Goal: Information Seeking & Learning: Understand process/instructions

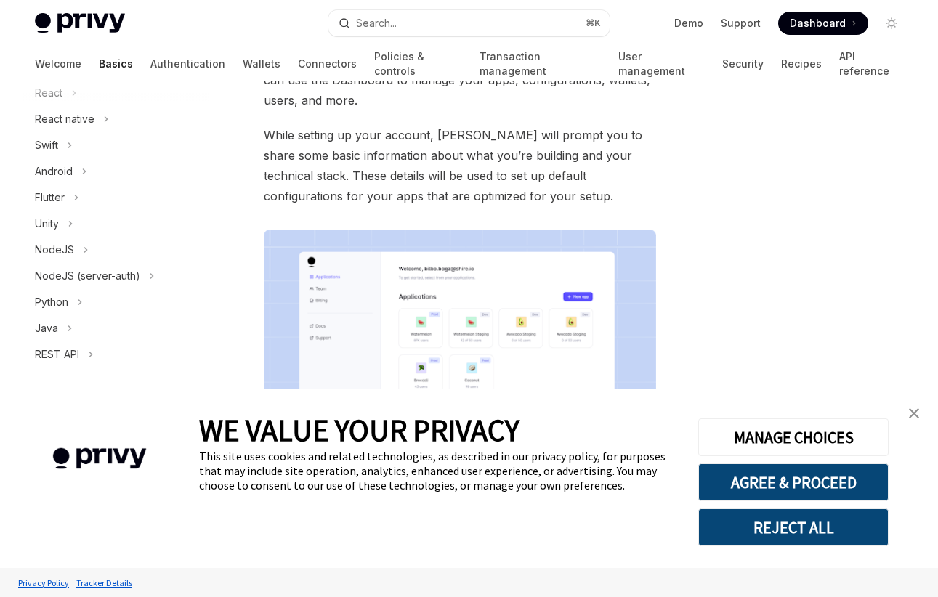
scroll to position [136, 0]
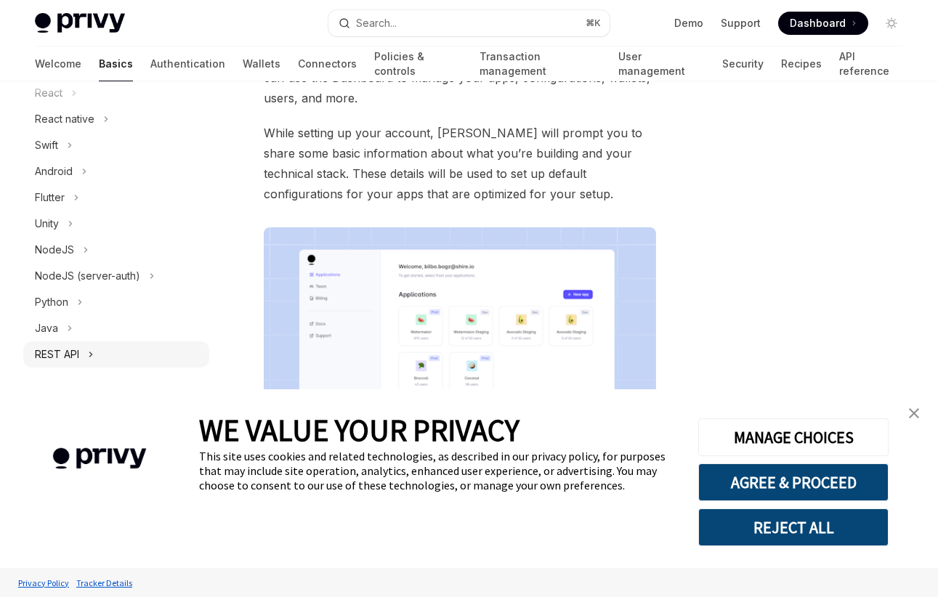
click at [111, 357] on div "REST API" at bounding box center [116, 354] width 186 height 26
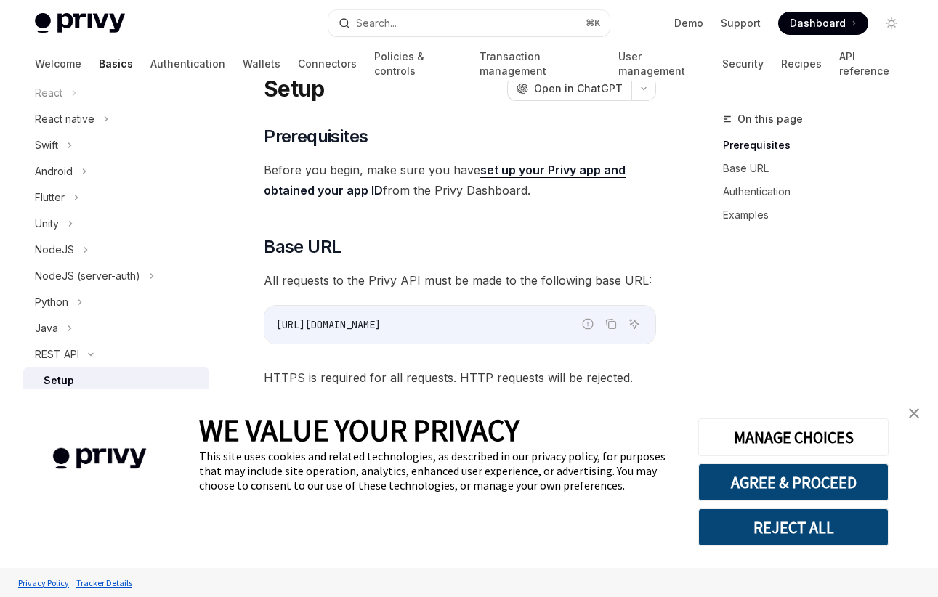
scroll to position [60, 0]
drag, startPoint x: 413, startPoint y: 165, endPoint x: 452, endPoint y: 184, distance: 43.5
click at [453, 184] on span "Before you begin, make sure you have set up your Privy app and obtained your ap…" at bounding box center [460, 178] width 392 height 41
click at [490, 198] on span "Before you begin, make sure you have set up your Privy app and obtained your ap…" at bounding box center [460, 178] width 392 height 41
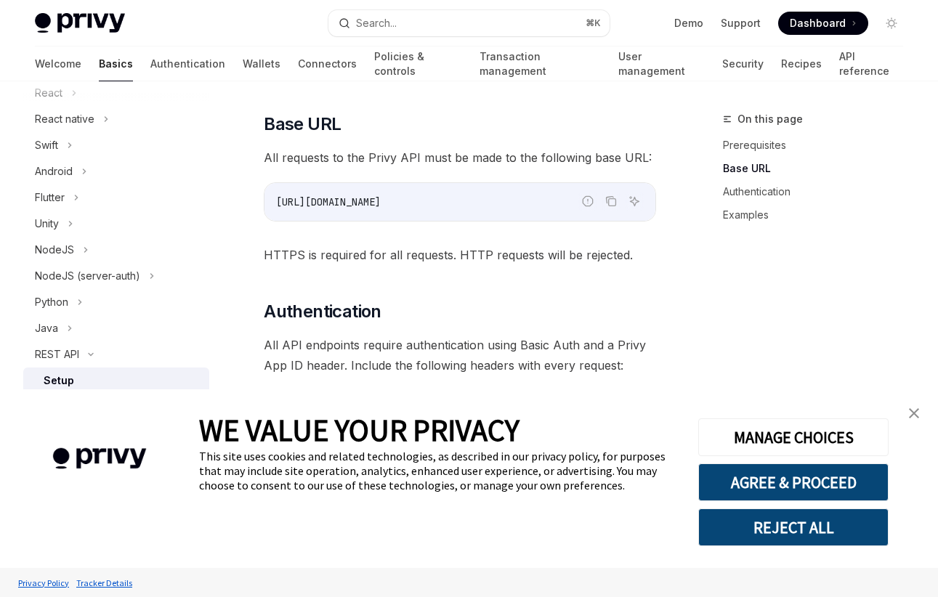
scroll to position [195, 0]
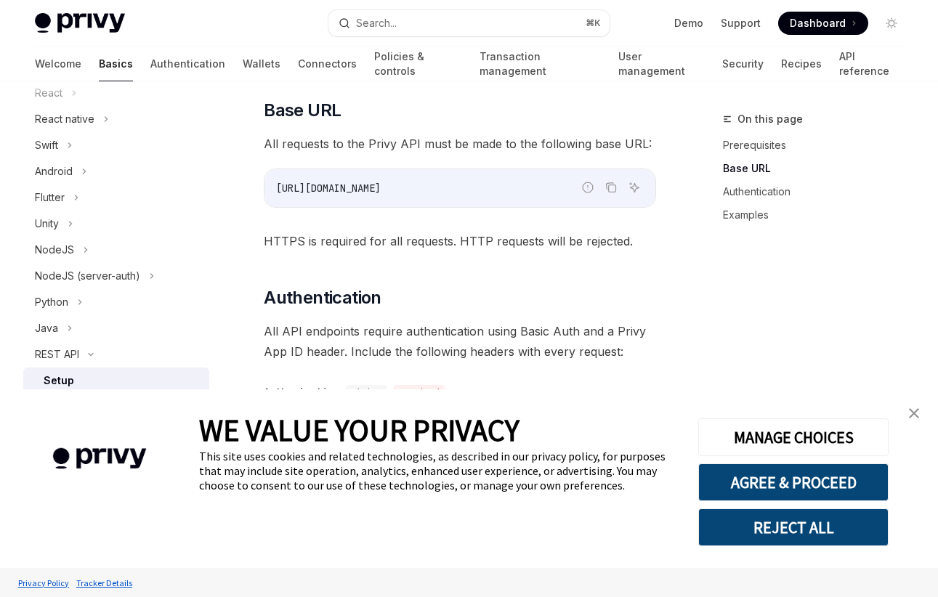
click at [346, 235] on span "HTTPS is required for all requests. HTTP requests will be rejected." at bounding box center [460, 241] width 392 height 20
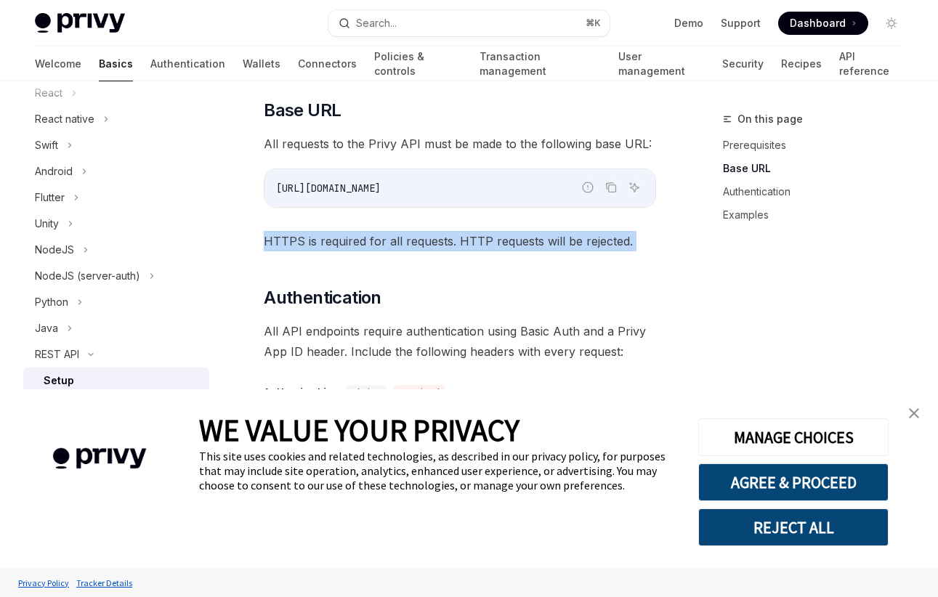
click at [346, 235] on span "HTTPS is required for all requests. HTTP requests will be rejected." at bounding box center [460, 241] width 392 height 20
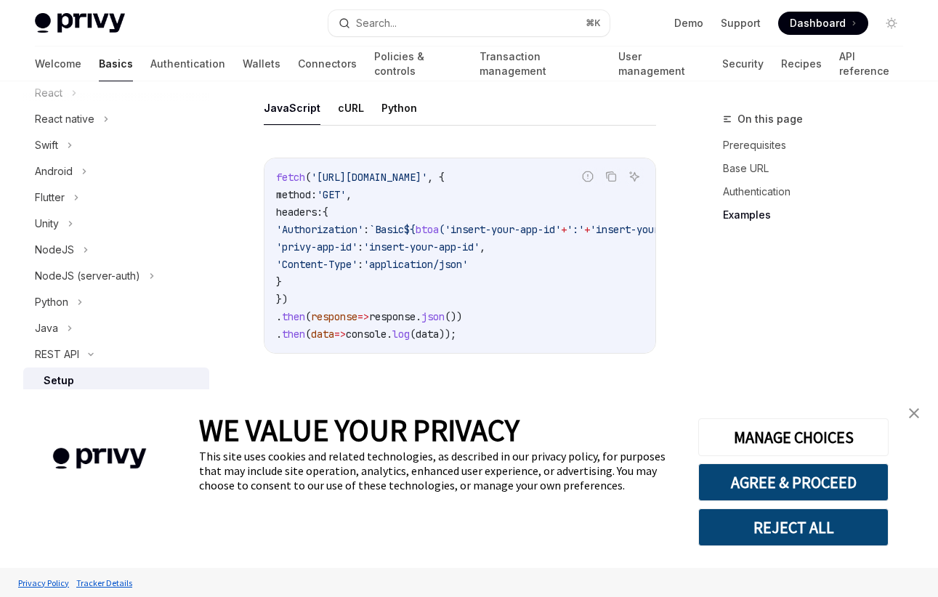
scroll to position [856, 0]
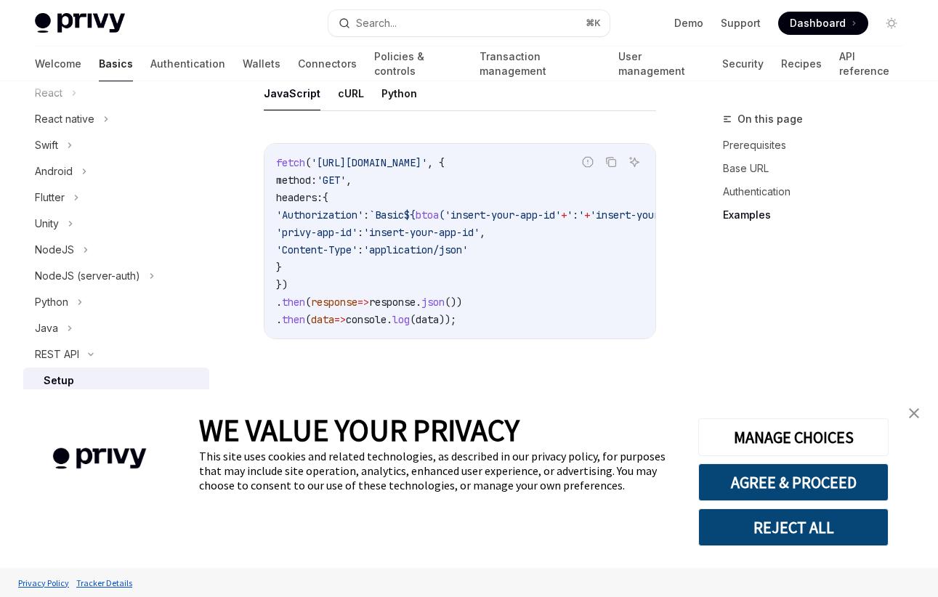
click at [520, 113] on div "JavaScript cURL Python Report incorrect code Copy Ask AI fetch ( '[URL][DOMAIN_…" at bounding box center [460, 219] width 392 height 286
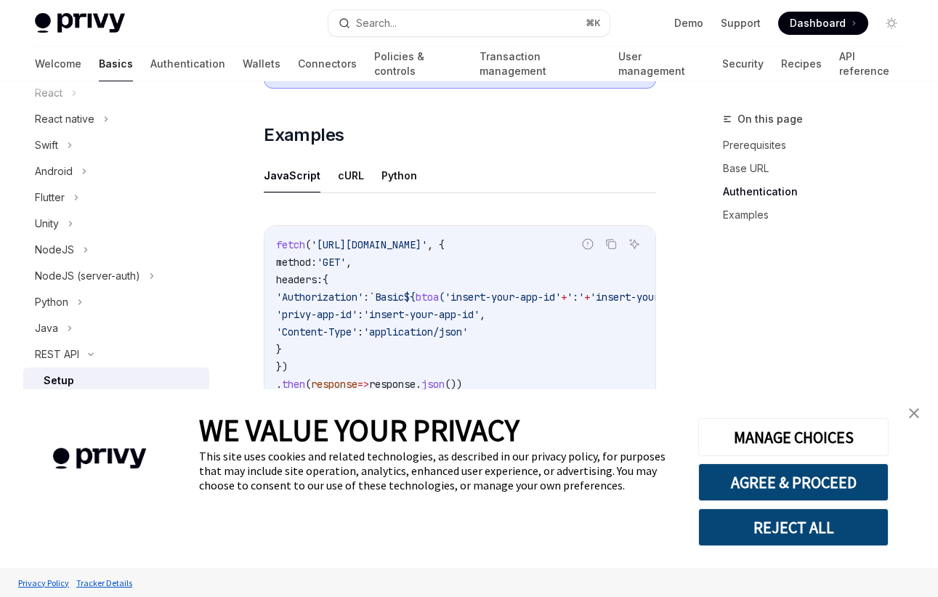
scroll to position [767, 0]
click at [906, 410] on link "close banner" at bounding box center [913, 413] width 29 height 29
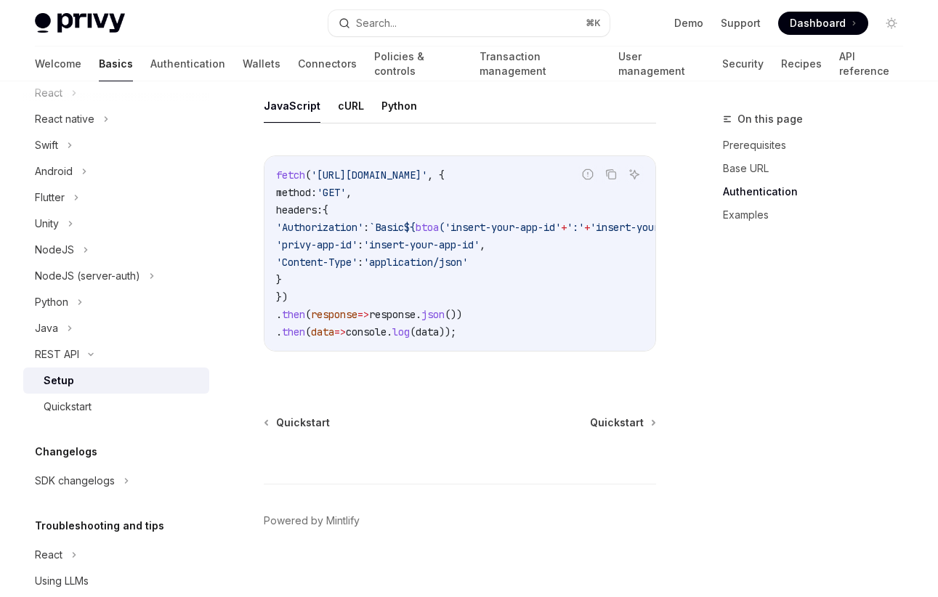
scroll to position [837, 0]
click at [628, 426] on span "Quickstart" at bounding box center [617, 423] width 54 height 15
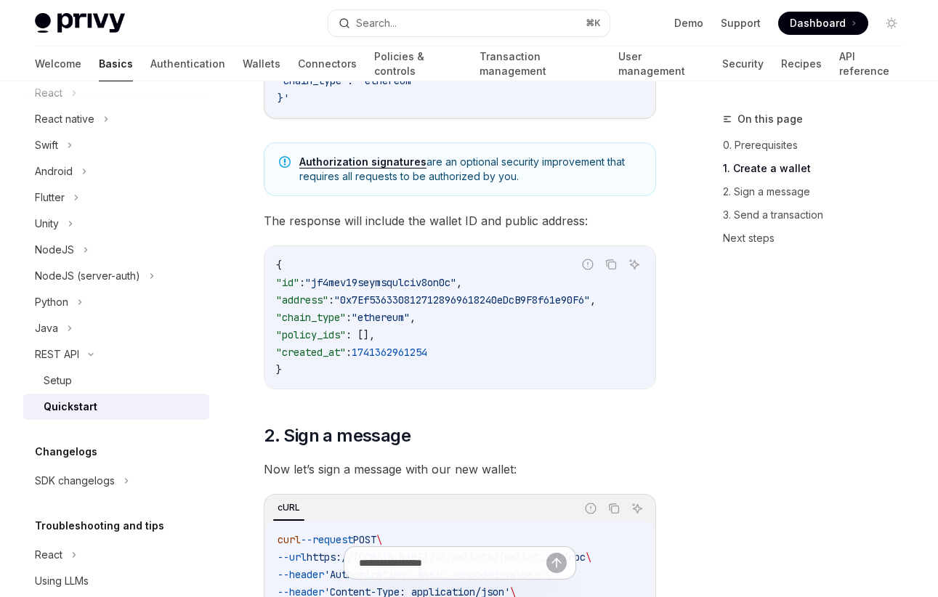
scroll to position [477, 0]
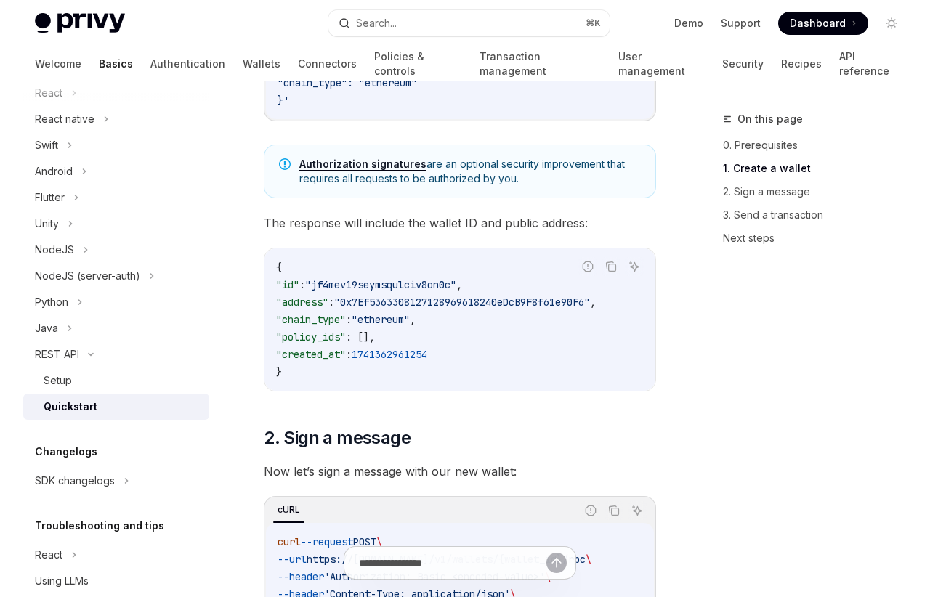
click at [365, 167] on link "Authorization signatures" at bounding box center [362, 164] width 127 height 13
type textarea "*"
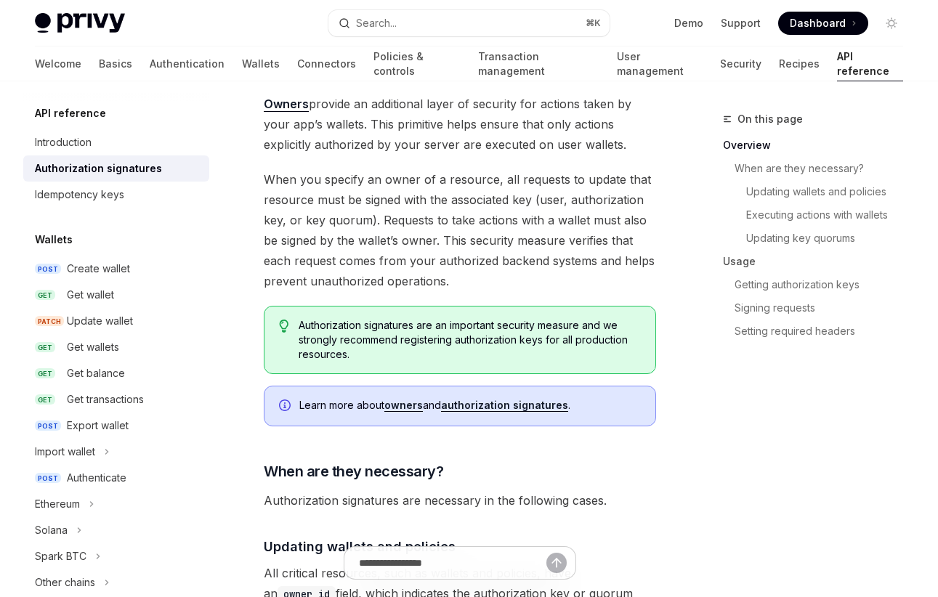
scroll to position [168, 0]
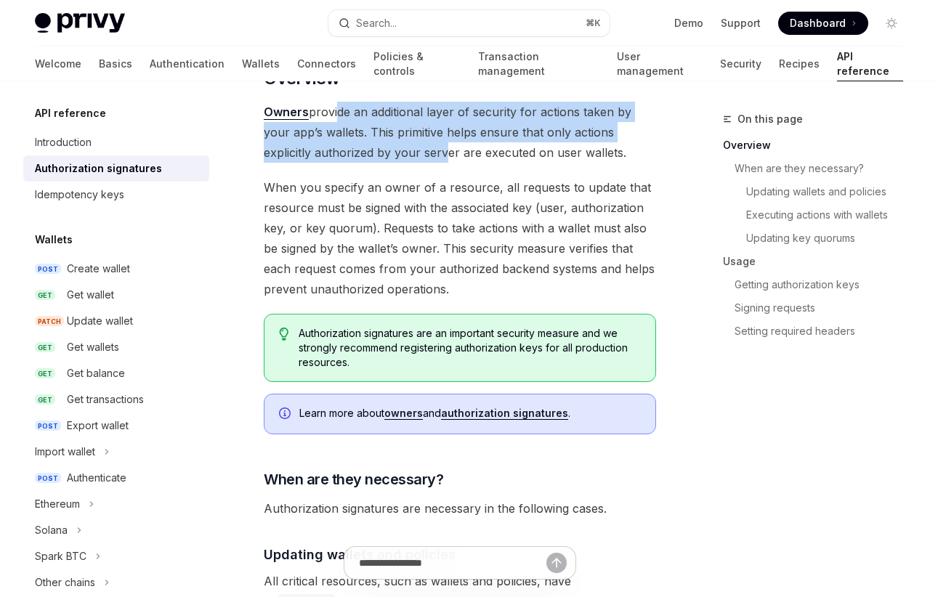
drag, startPoint x: 335, startPoint y: 113, endPoint x: 438, endPoint y: 157, distance: 111.6
click at [438, 157] on span "Owners provide an additional layer of security for actions taken by your app’s …" at bounding box center [460, 132] width 392 height 61
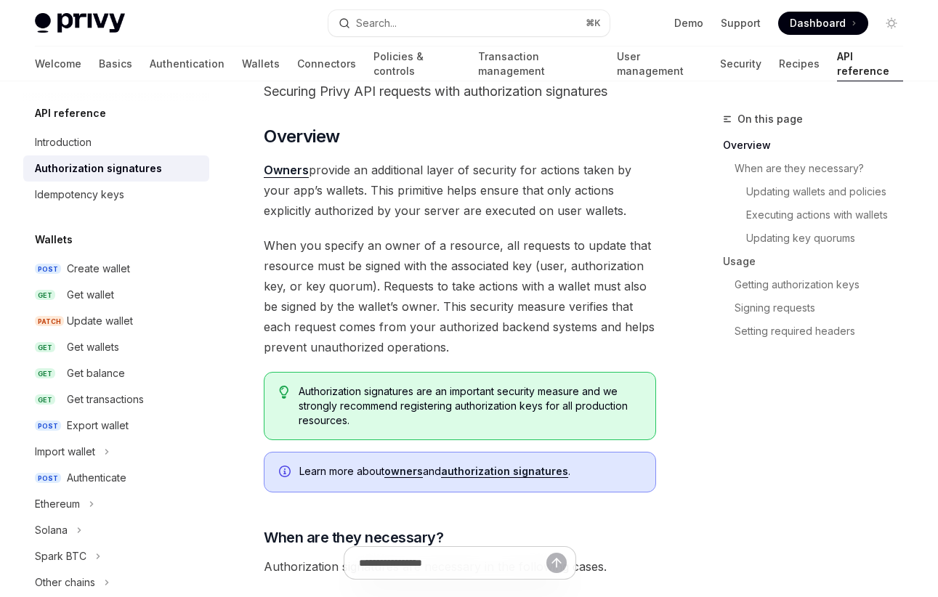
scroll to position [105, 0]
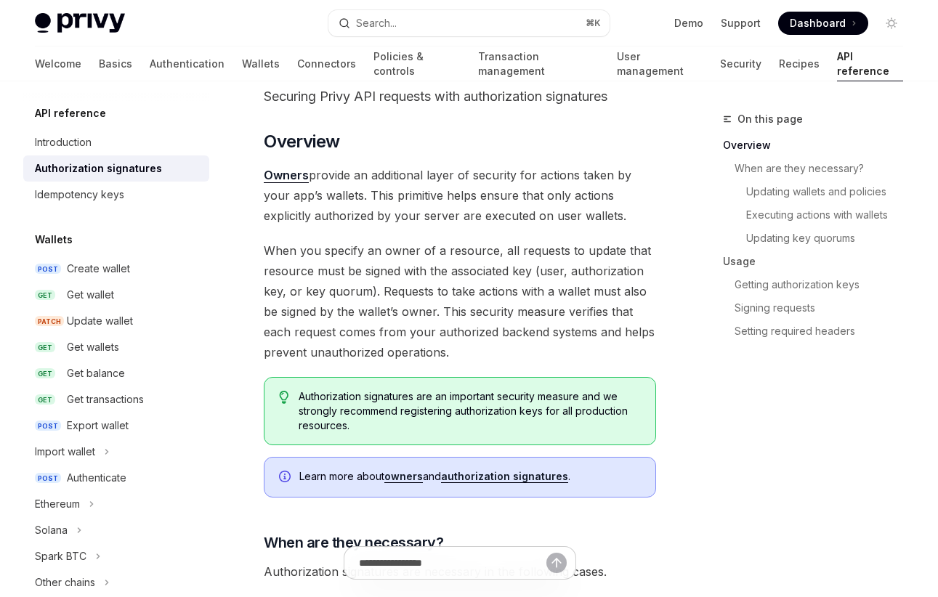
click at [387, 194] on span "Owners provide an additional layer of security for actions taken by your app’s …" at bounding box center [460, 195] width 392 height 61
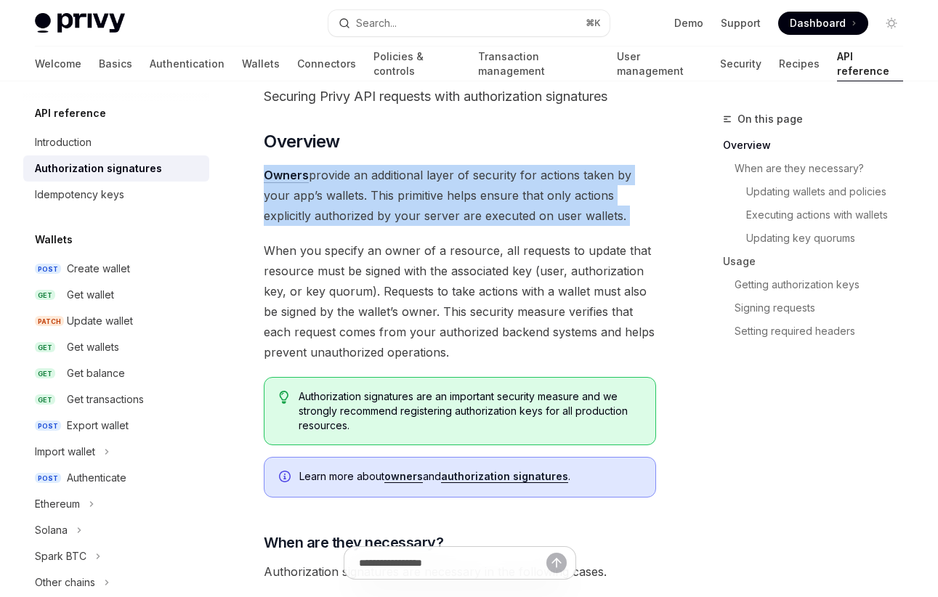
click at [387, 194] on span "Owners provide an additional layer of security for actions taken by your app’s …" at bounding box center [460, 195] width 392 height 61
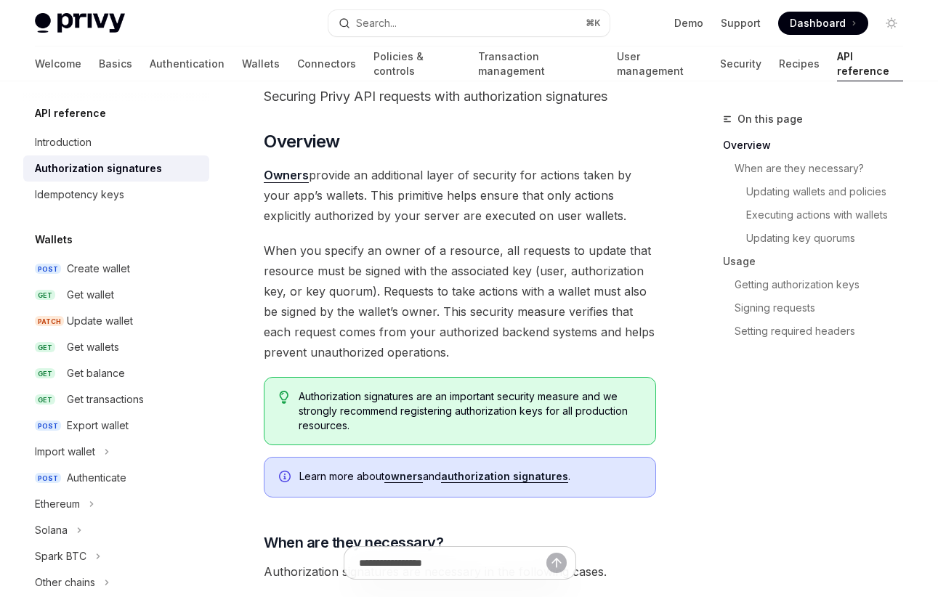
click at [313, 213] on span "Owners provide an additional layer of security for actions taken by your app’s …" at bounding box center [460, 195] width 392 height 61
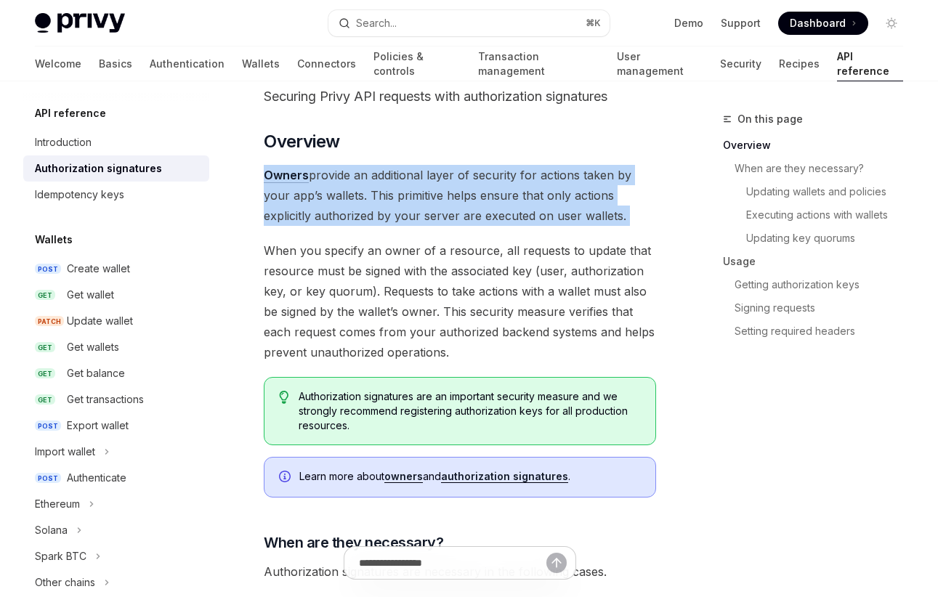
click at [313, 213] on span "Owners provide an additional layer of security for actions taken by your app’s …" at bounding box center [460, 195] width 392 height 61
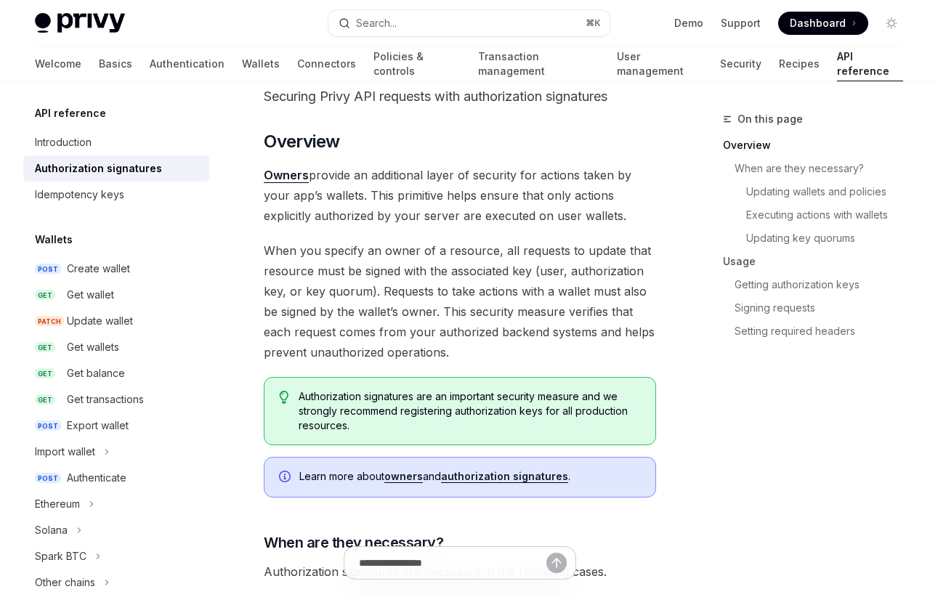
click at [383, 210] on span "Owners provide an additional layer of security for actions taken by your app’s …" at bounding box center [460, 195] width 392 height 61
click at [306, 297] on span "When you specify an owner of a resource, all requests to update that resource m…" at bounding box center [460, 301] width 392 height 122
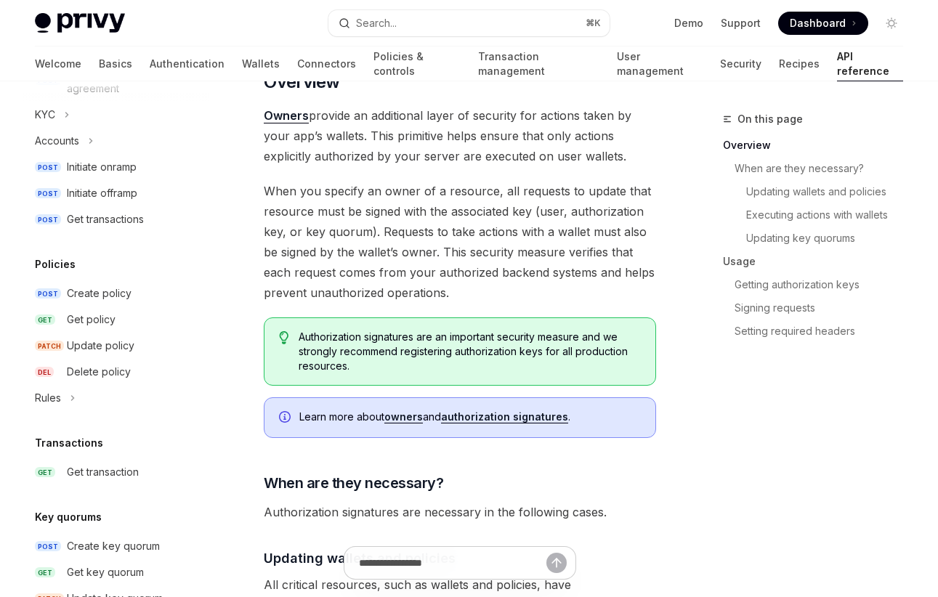
scroll to position [633, 0]
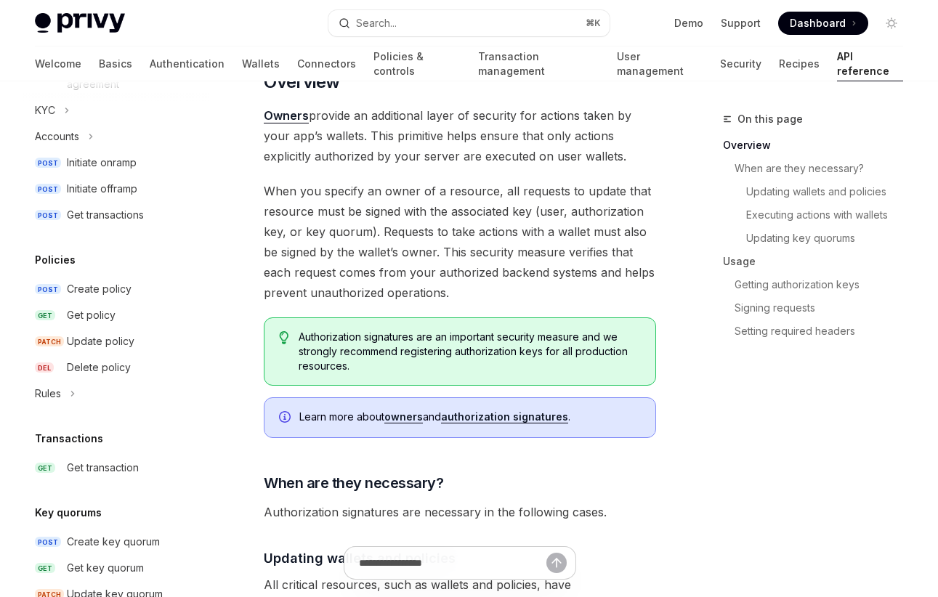
click at [448, 258] on span "When you specify an owner of a resource, all requests to update that resource m…" at bounding box center [460, 242] width 392 height 122
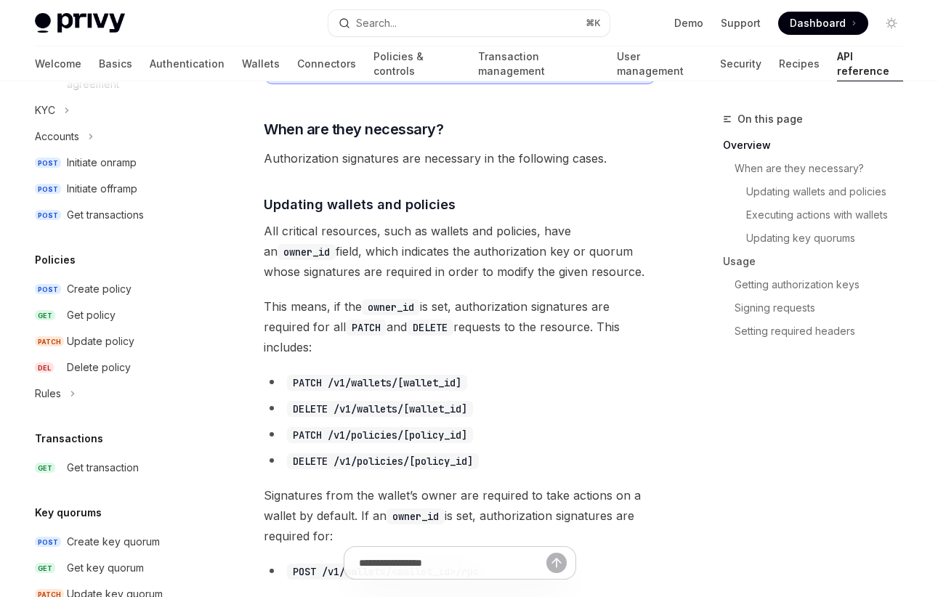
scroll to position [534, 0]
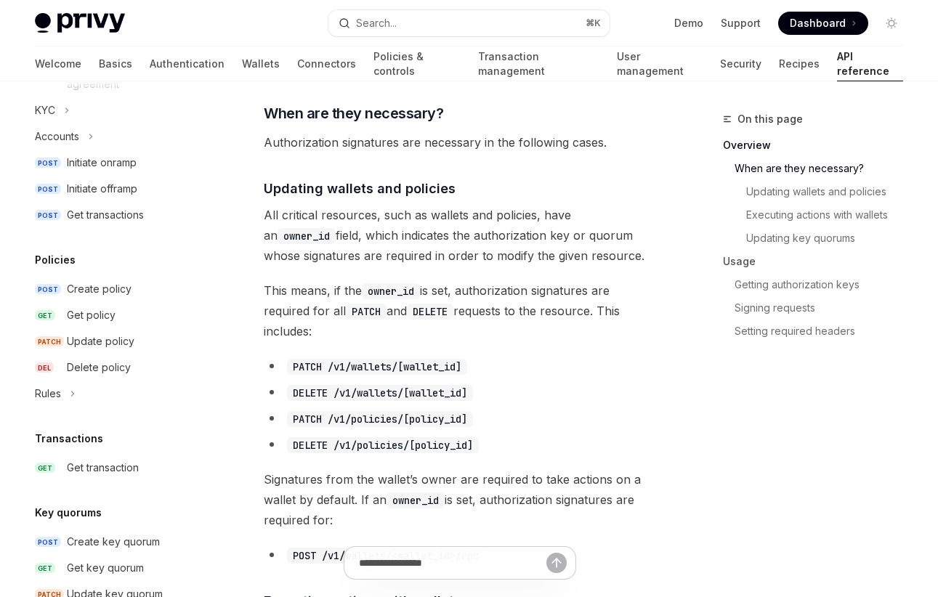
click at [453, 227] on span "All critical resources, such as wallets and policies, have an owner_id field, w…" at bounding box center [460, 235] width 392 height 61
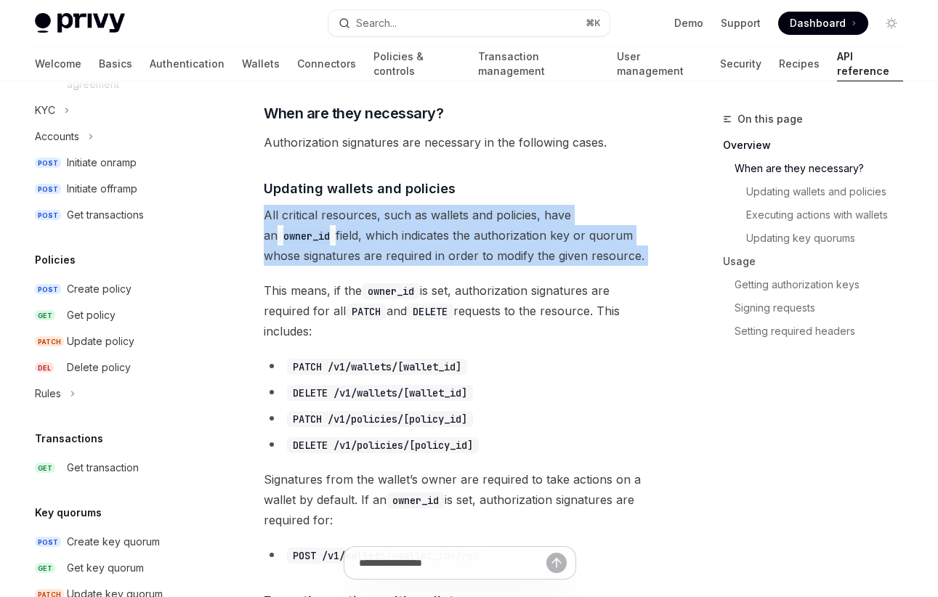
click at [453, 227] on span "All critical resources, such as wallets and policies, have an owner_id field, w…" at bounding box center [460, 235] width 392 height 61
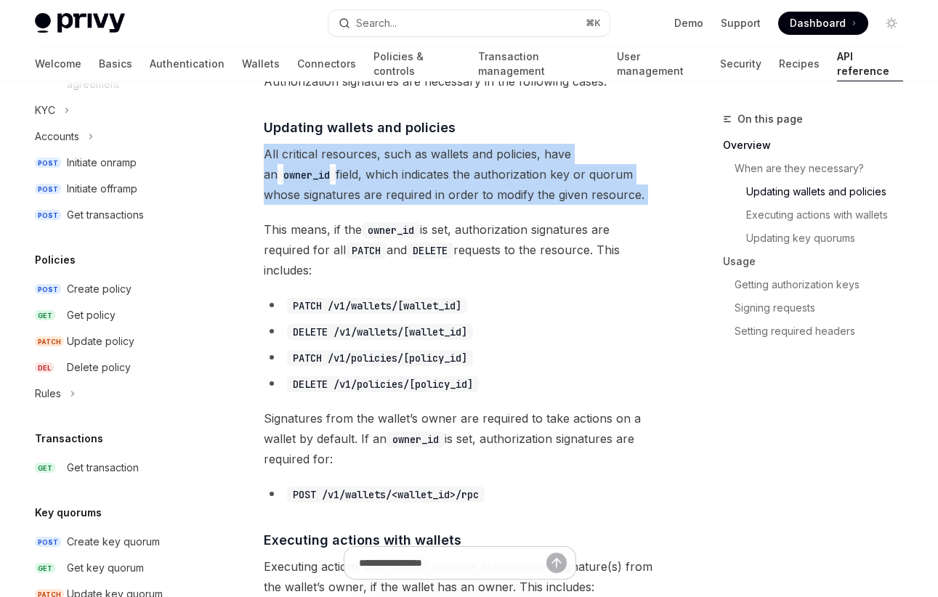
scroll to position [605, 0]
